Goal: Transaction & Acquisition: Purchase product/service

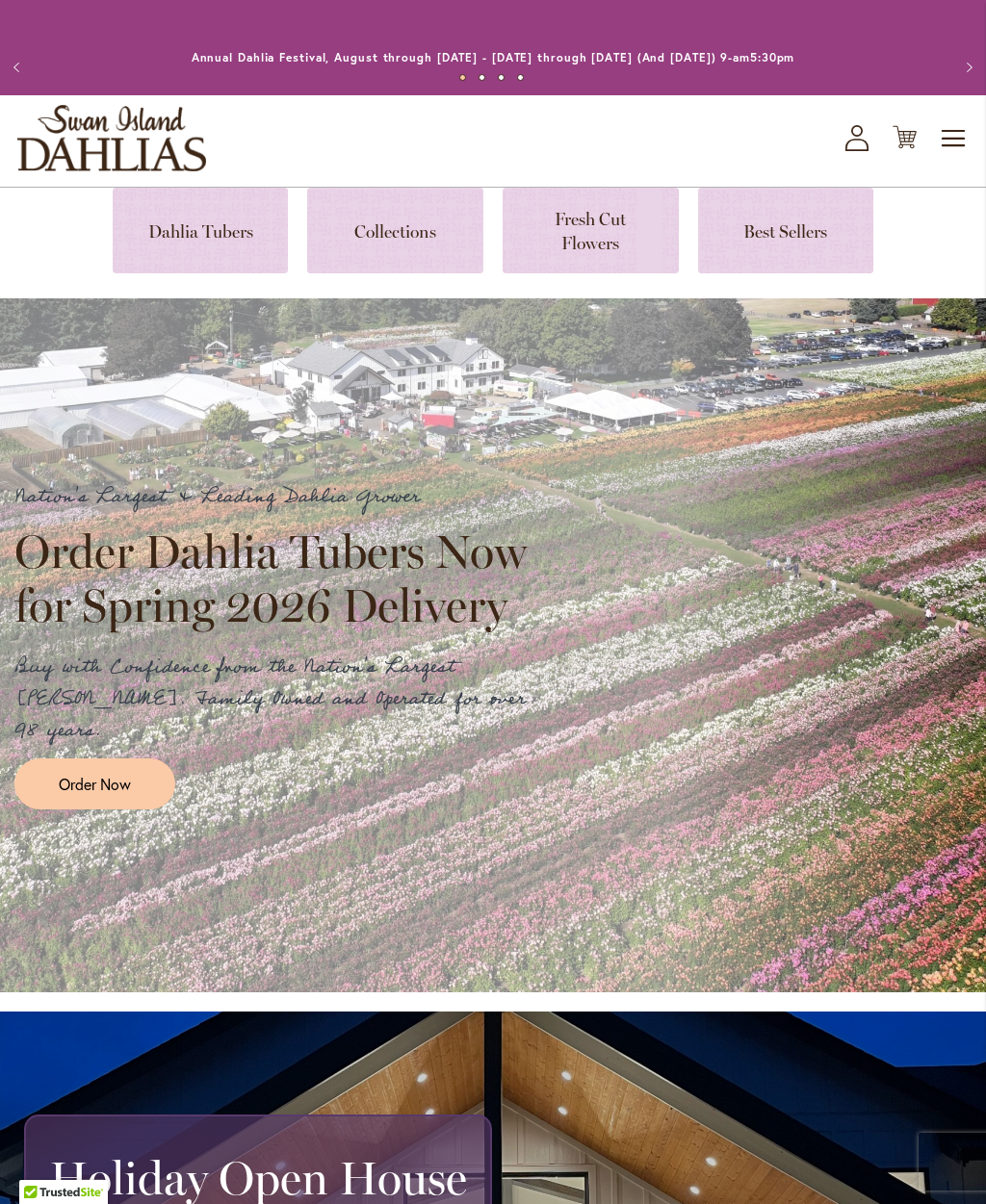
scroll to position [16, 0]
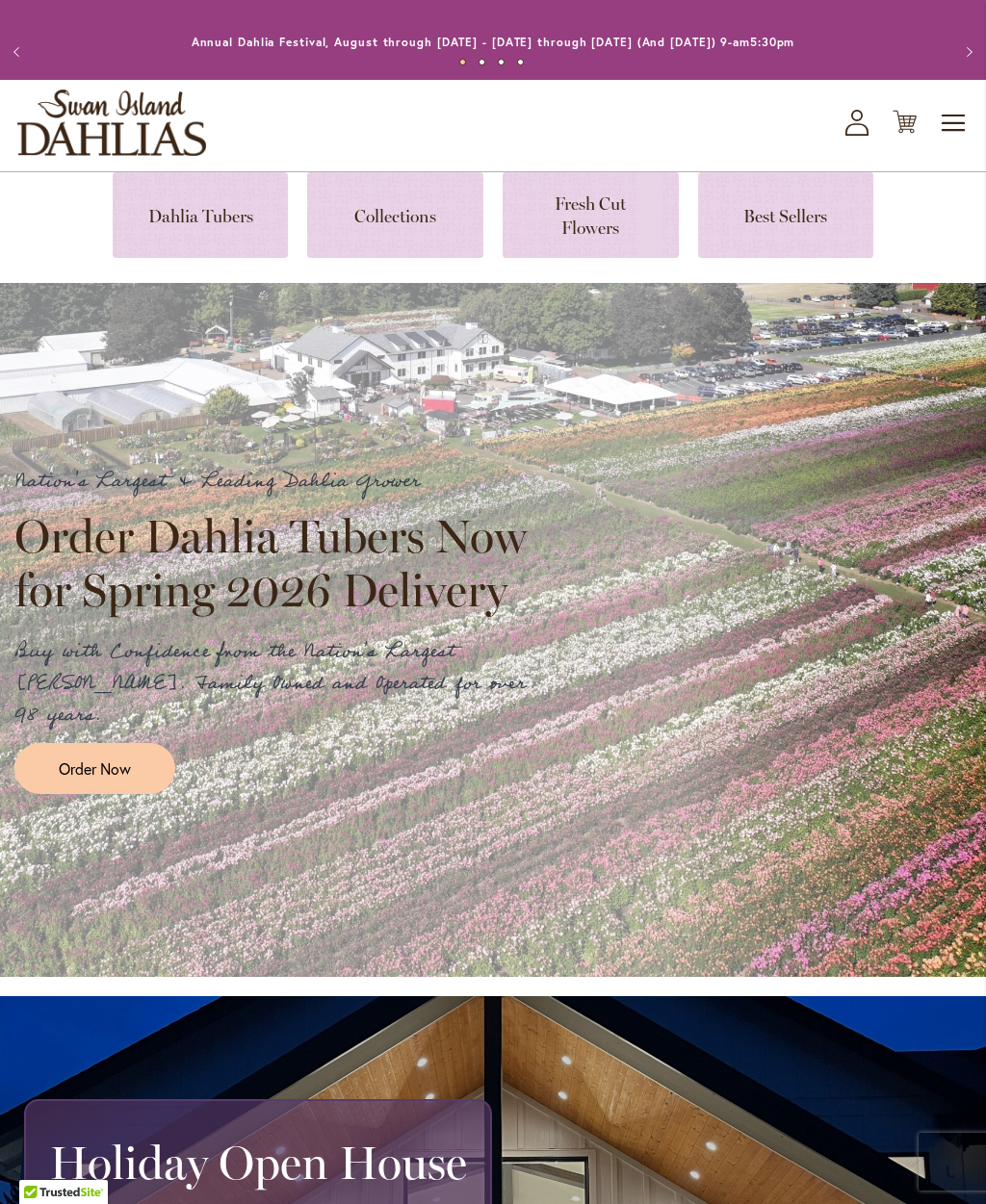
click at [847, 126] on icon "My Account" at bounding box center [856, 123] width 23 height 26
click at [848, 126] on icon at bounding box center [856, 129] width 23 height 13
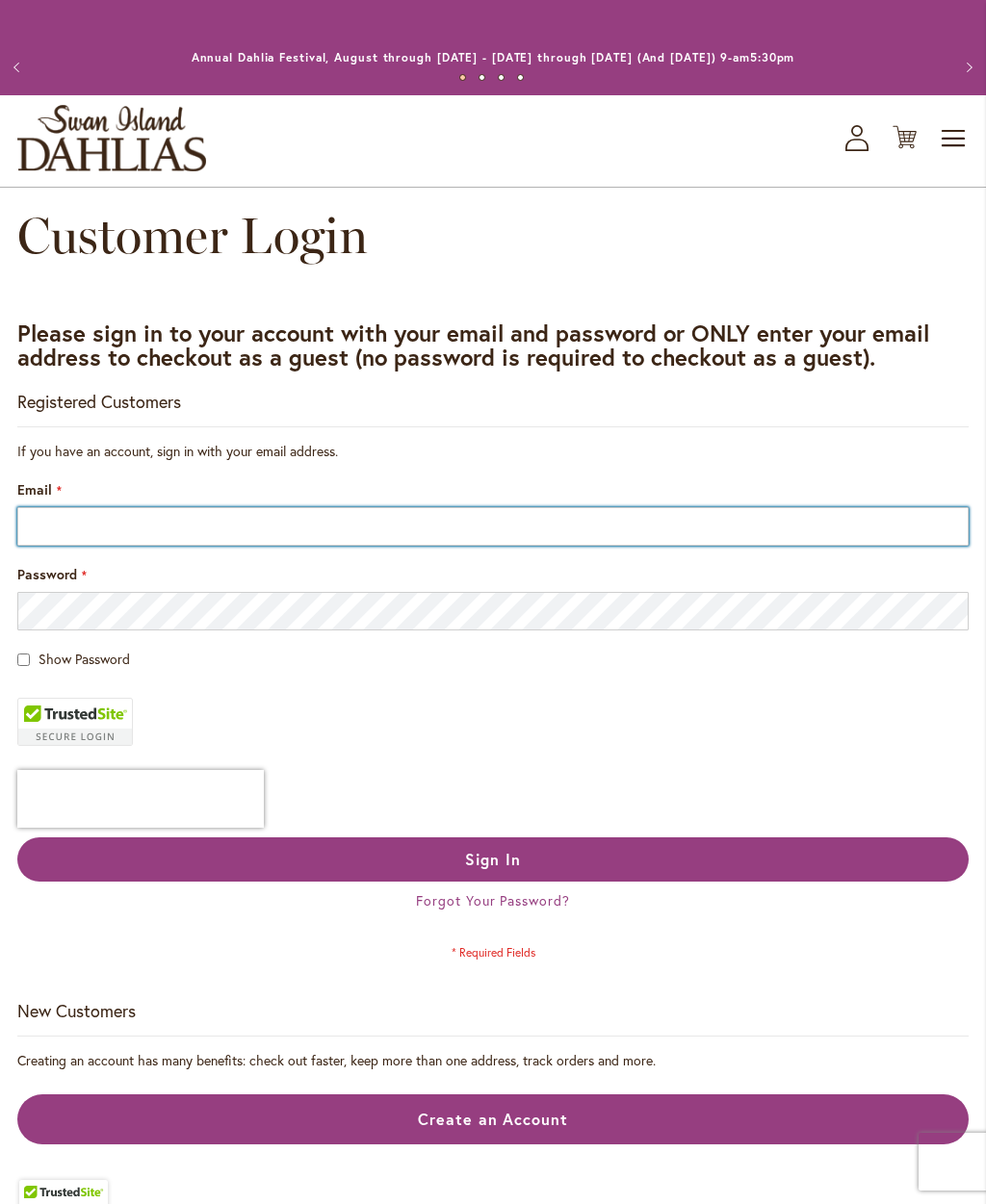
click at [51, 532] on input "Email" at bounding box center [492, 526] width 951 height 39
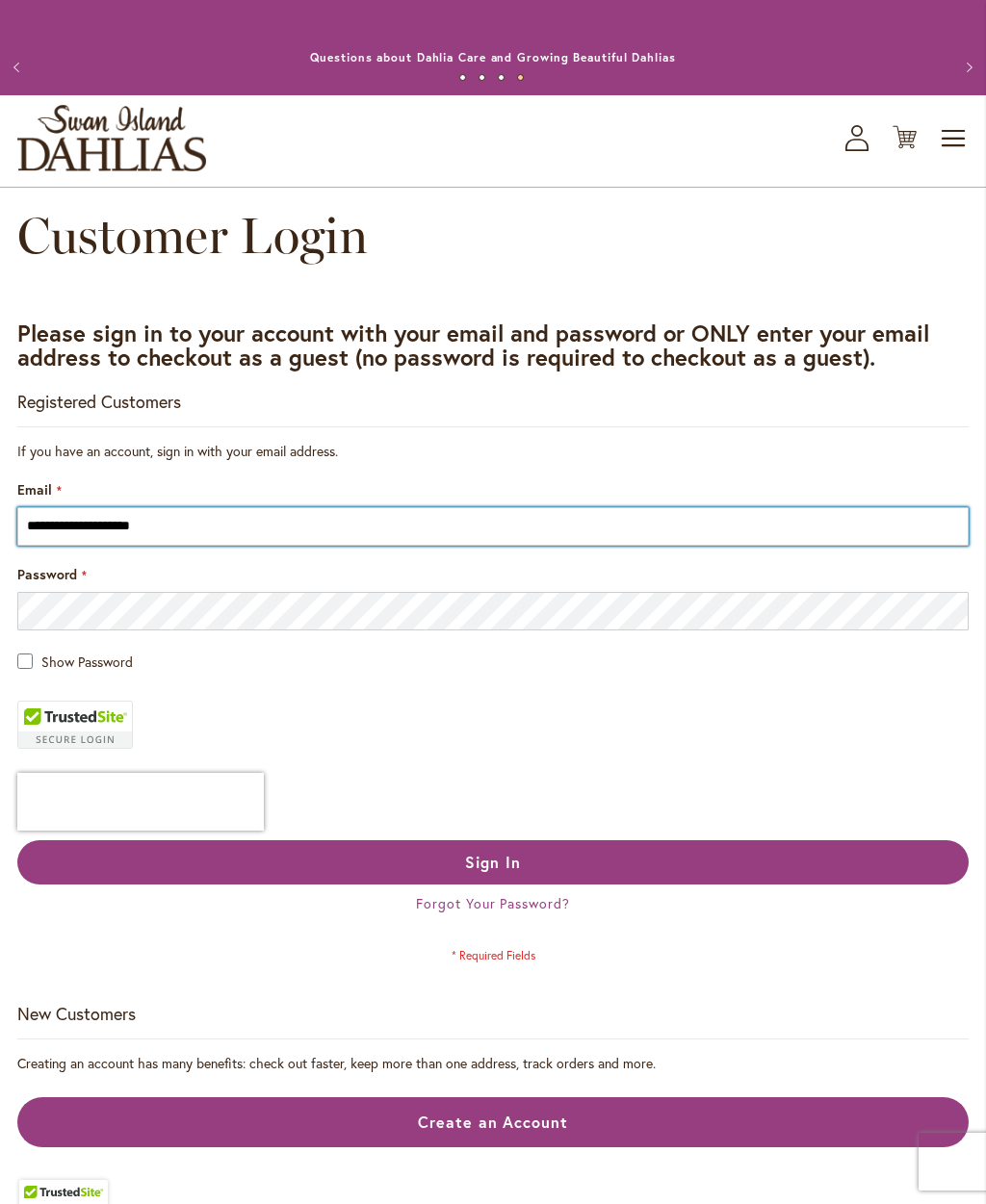
type input "**********"
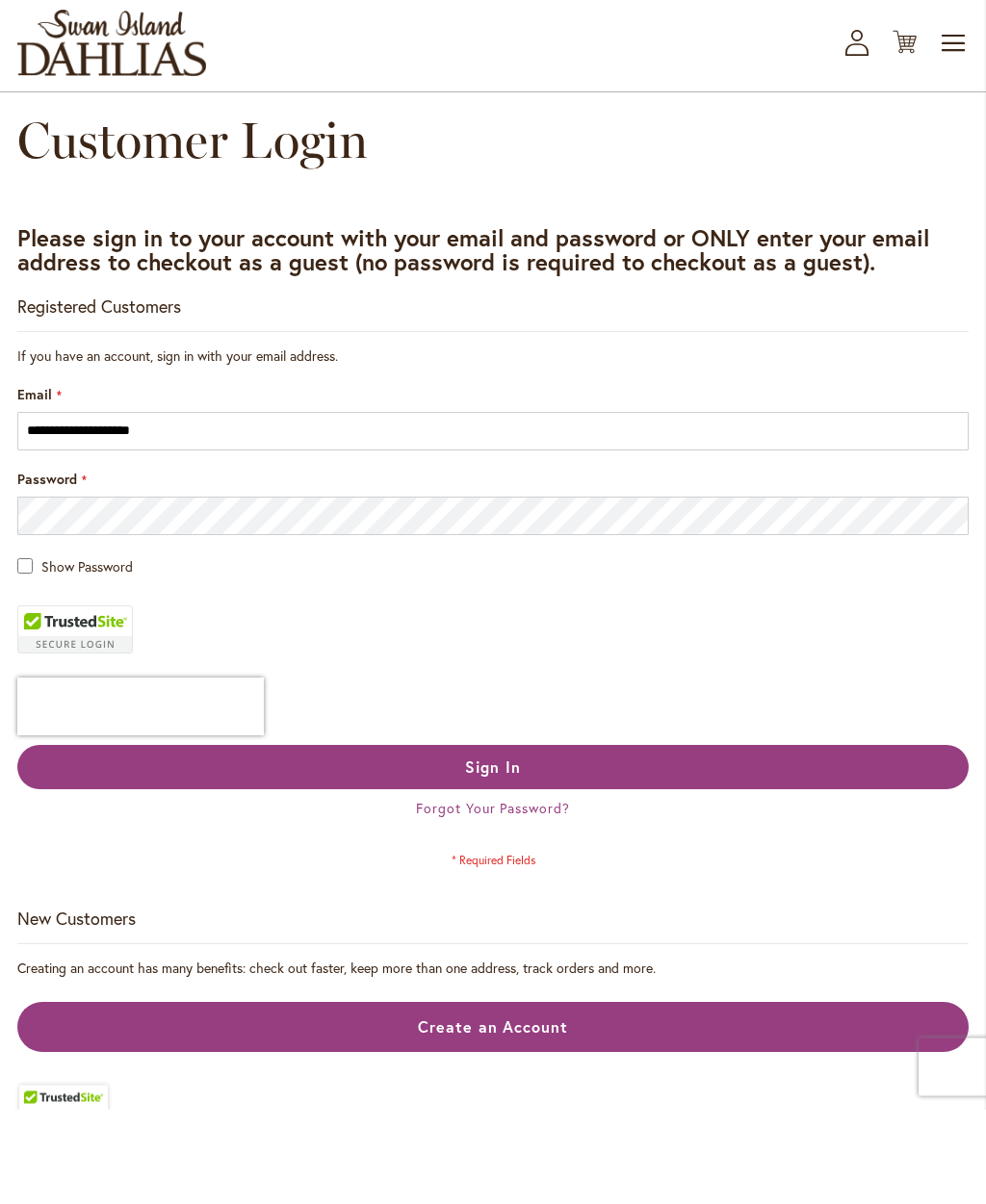
click at [412, 840] on button "Sign In" at bounding box center [492, 862] width 951 height 45
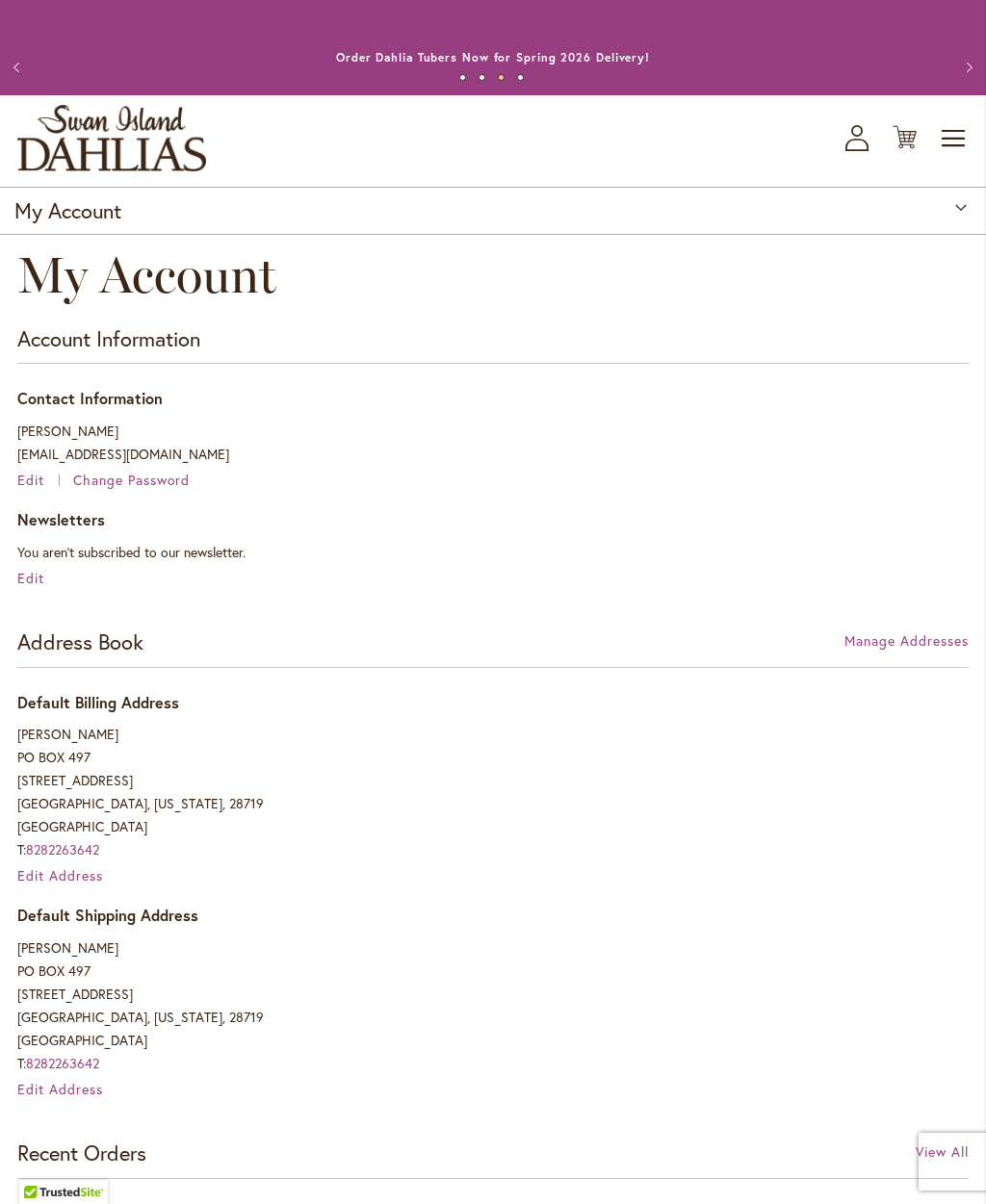
click at [944, 137] on span "Toggle Nav" at bounding box center [953, 138] width 29 height 39
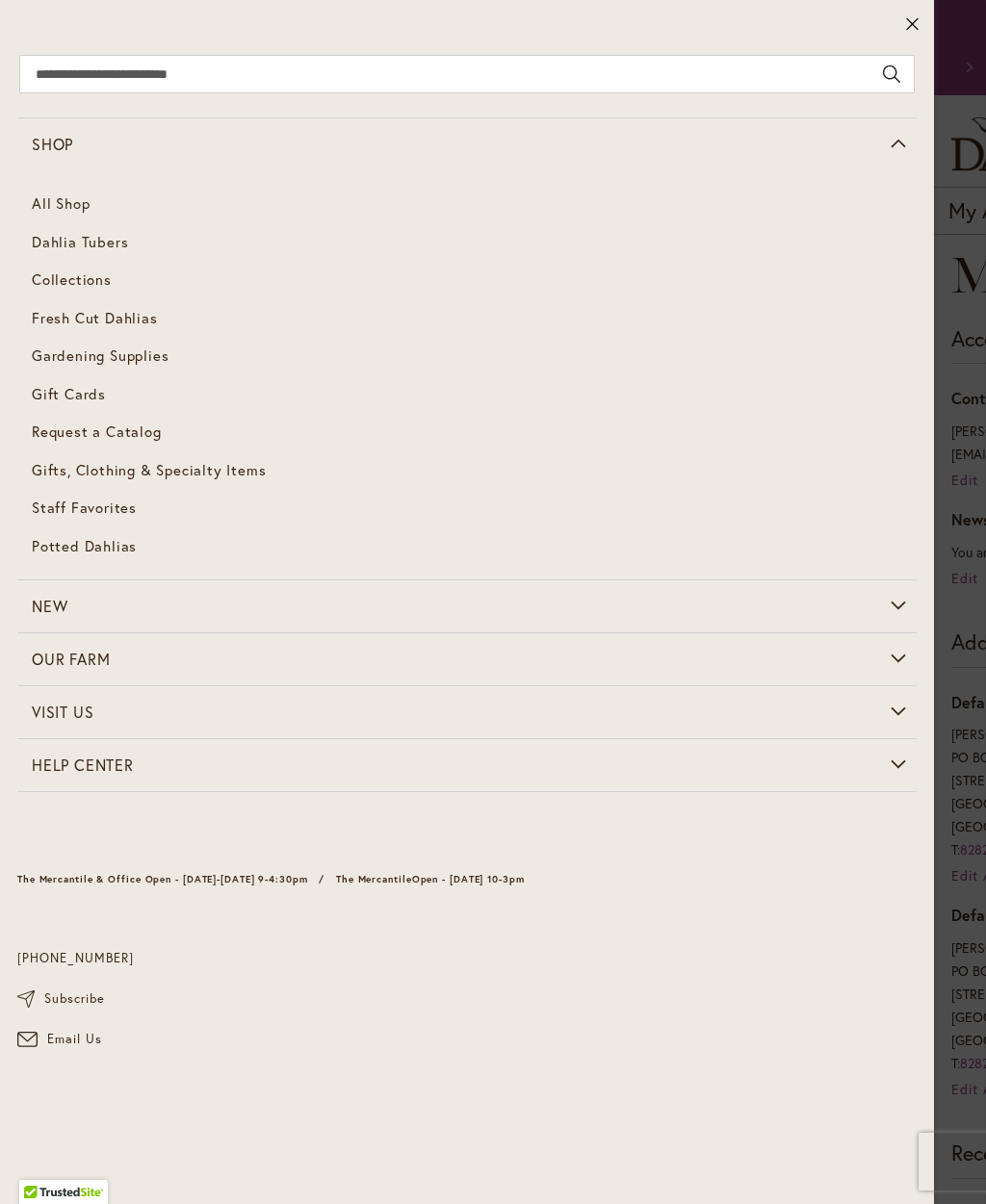
click at [54, 207] on link "All Shop" at bounding box center [466, 203] width 899 height 39
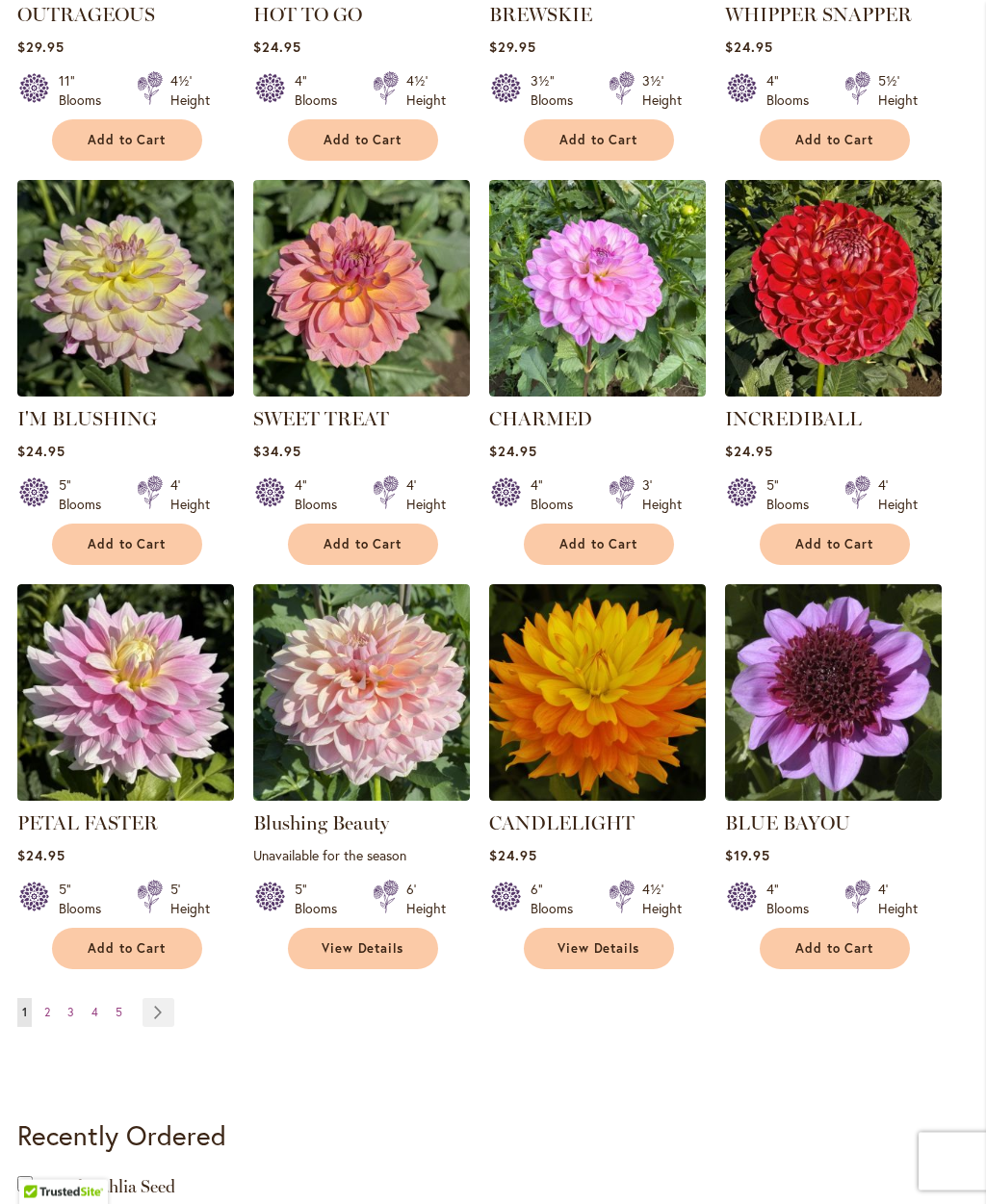
scroll to position [1115, 0]
click at [163, 1009] on link "Page Next" at bounding box center [159, 1012] width 32 height 29
